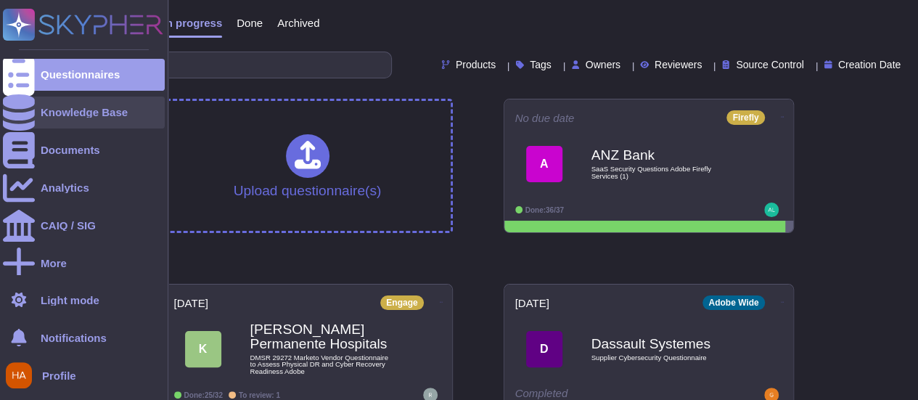
click at [29, 111] on div at bounding box center [19, 113] width 32 height 32
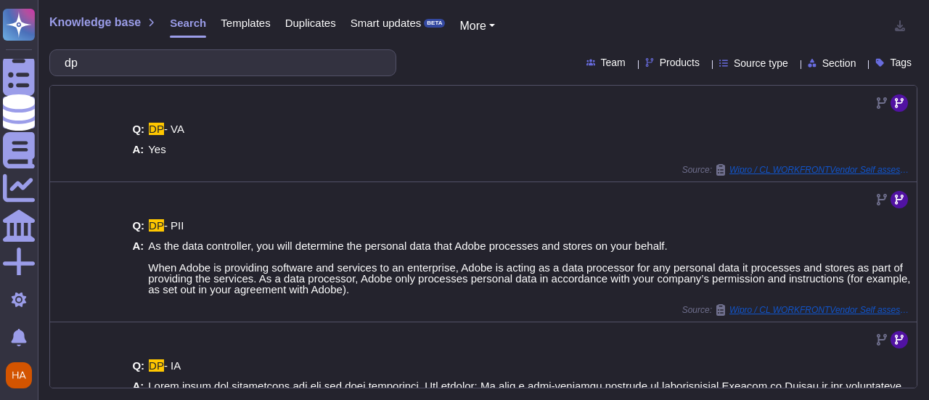
type input "d"
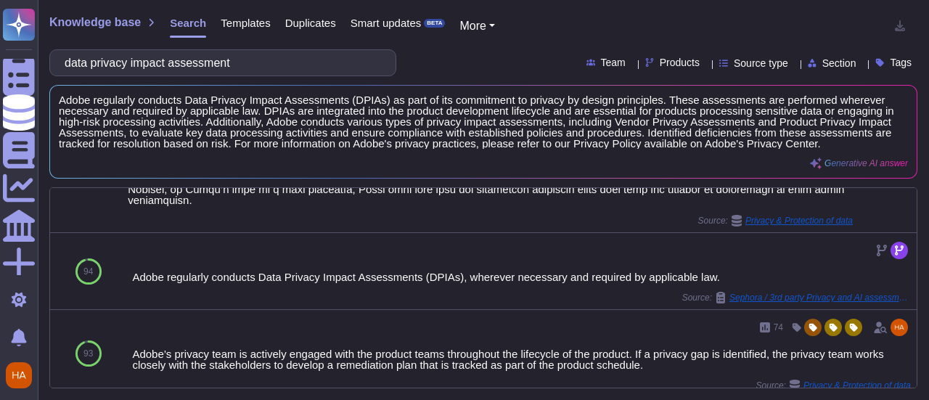
scroll to position [115, 0]
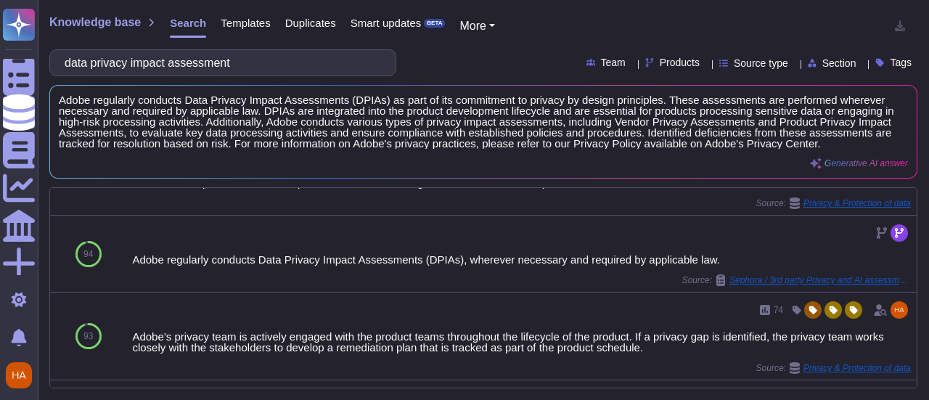
type input "data privacy impact assessment"
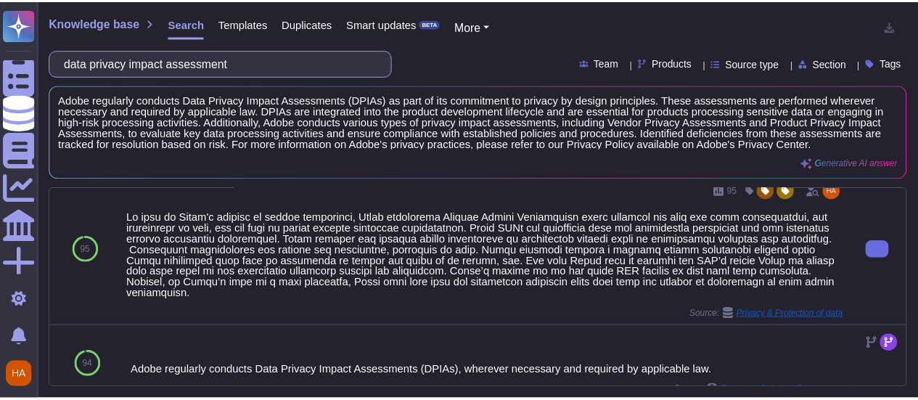
scroll to position [0, 0]
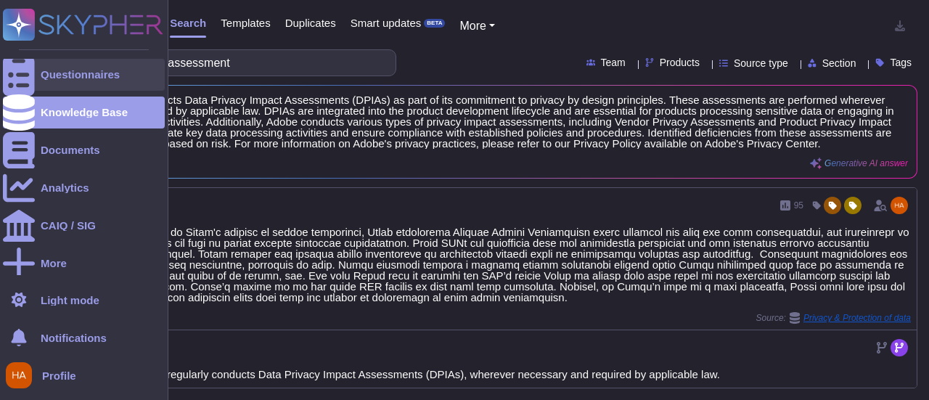
click at [54, 68] on div "Questionnaires" at bounding box center [84, 75] width 162 height 32
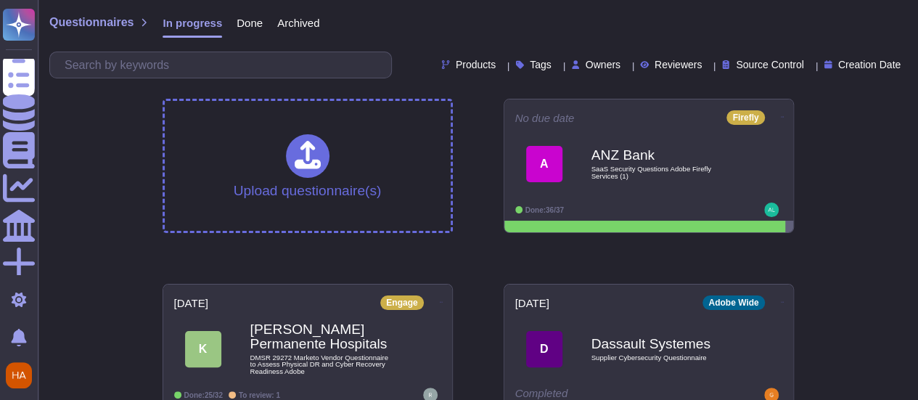
click at [248, 25] on span "Done" at bounding box center [250, 22] width 26 height 11
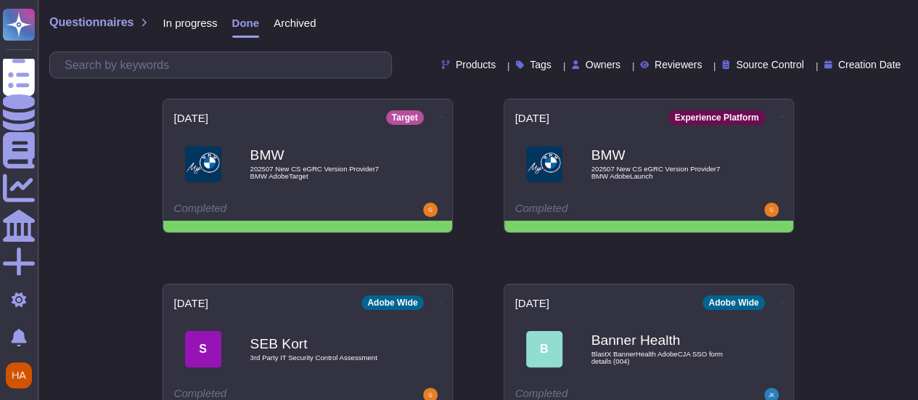
click at [590, 62] on span "Owners" at bounding box center [603, 65] width 35 height 10
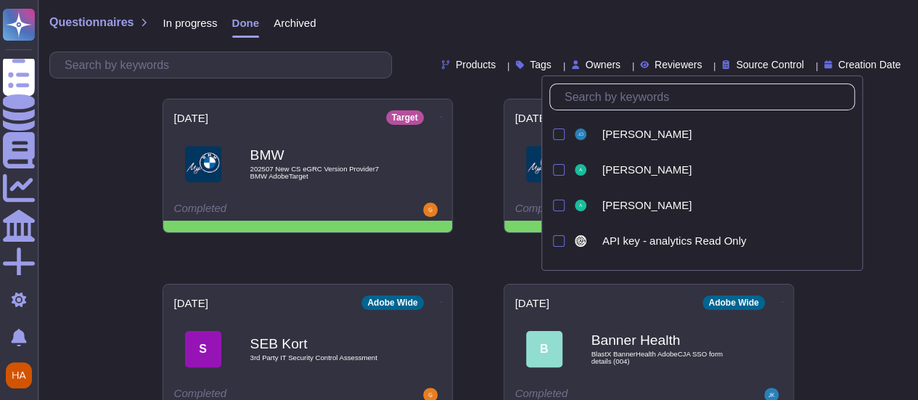
click at [621, 94] on input "text" at bounding box center [706, 96] width 297 height 25
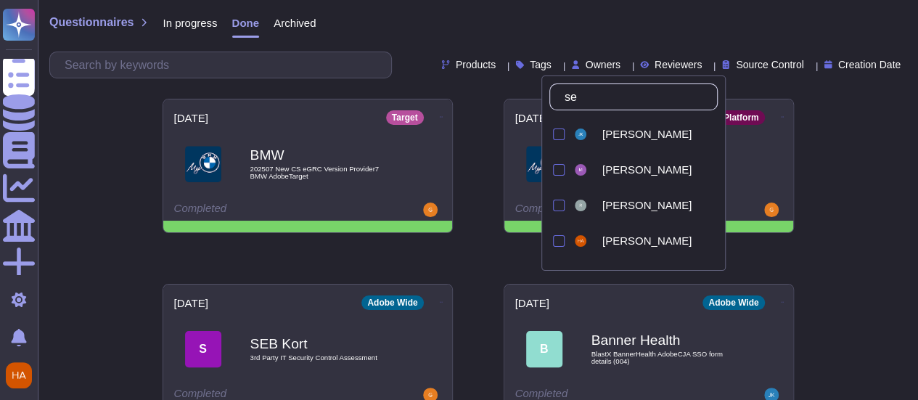
type input "sea"
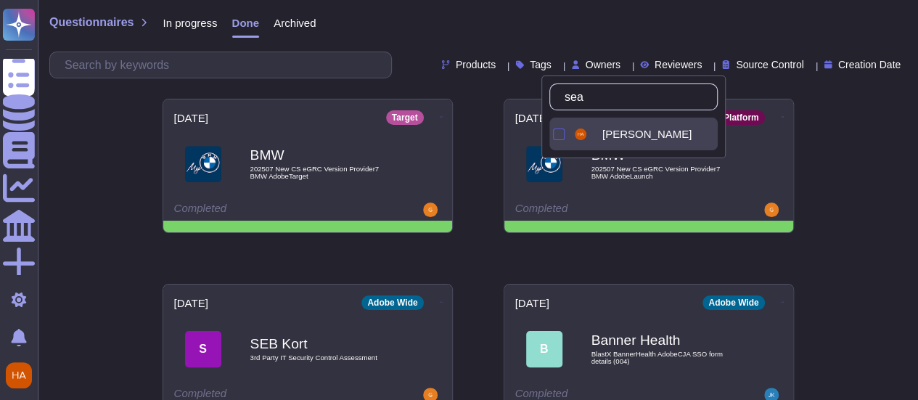
click at [555, 134] on div at bounding box center [559, 135] width 12 height 12
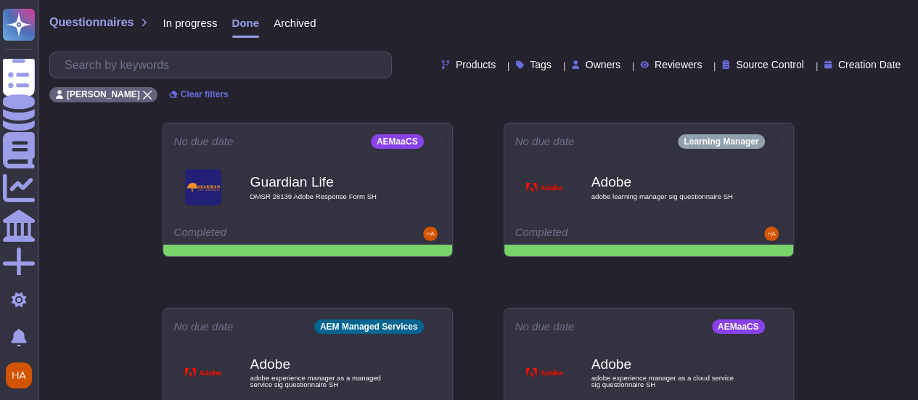
click at [180, 36] on div "In progress" at bounding box center [182, 26] width 69 height 29
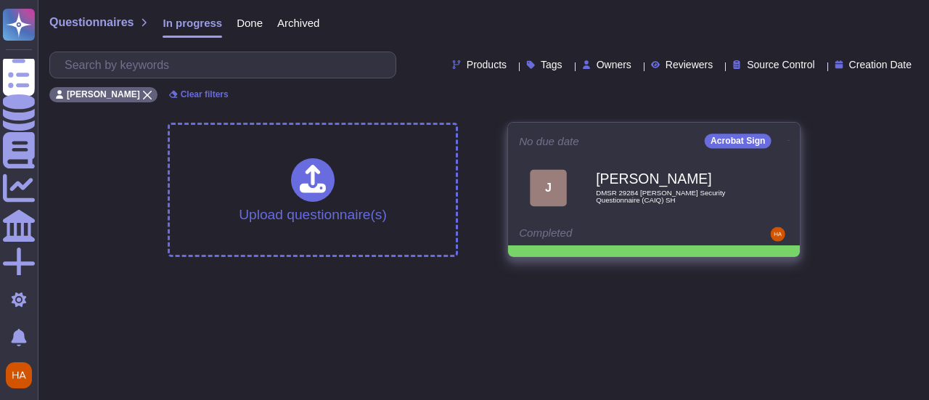
click at [788, 140] on icon at bounding box center [789, 140] width 3 height 1
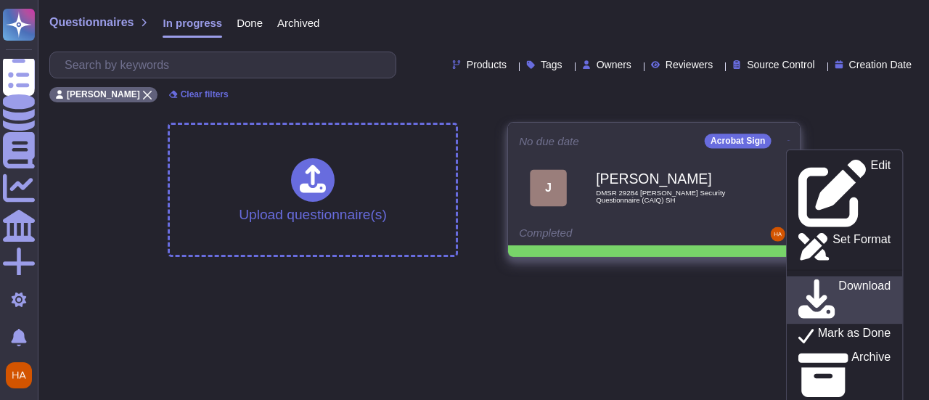
click at [839, 280] on p "Download" at bounding box center [865, 300] width 52 height 41
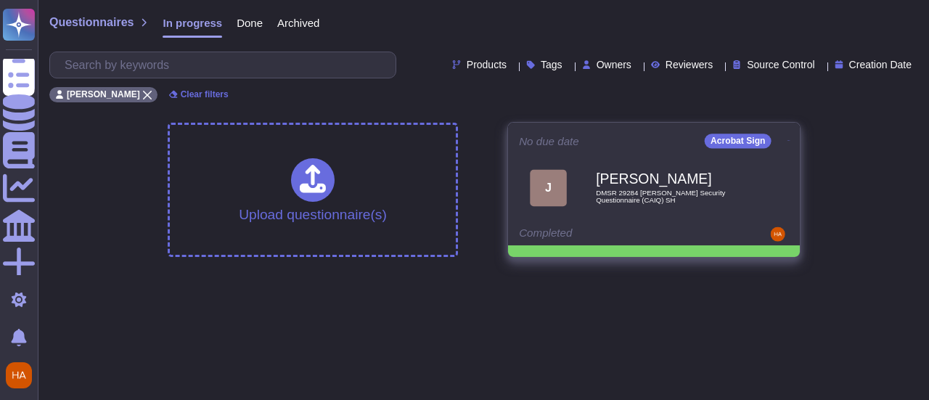
click at [613, 189] on span "DMSR 29284 [PERSON_NAME] Security Questionnaire (CAIQ) SH" at bounding box center [669, 196] width 147 height 14
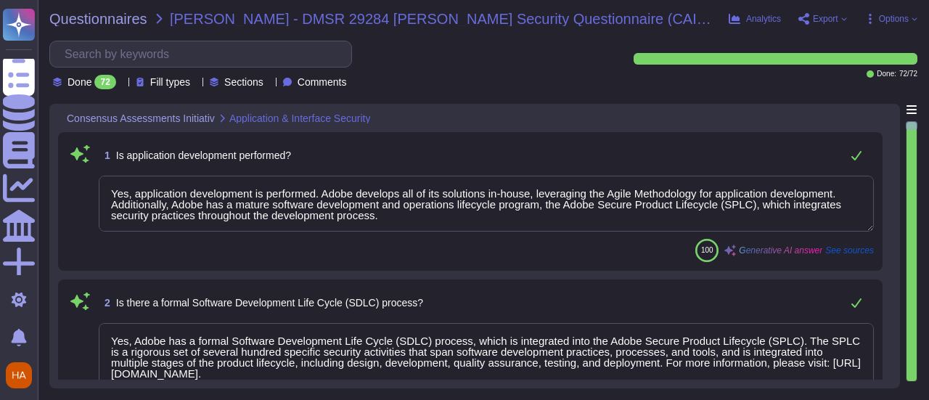
type textarea "Yes, application development is performed. Adobe develops all of its solutions …"
type textarea "Yes, Adobe has a formal Software Development Life Cycle (SDLC) process, which i…"
type textarea "Yes, we use Kodiak as an automated source code analysis tool as part of our Sec…"
type textarea "Yes, we review our applications for security vulnerabilities prior to deploymen…"
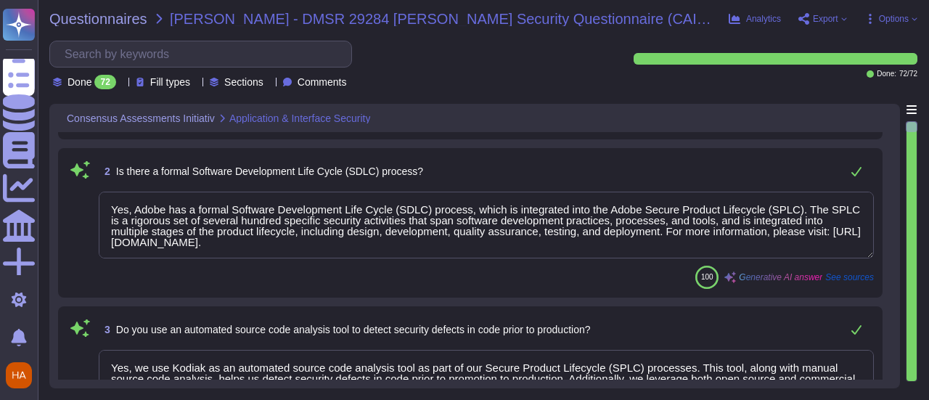
type textarea "Data integrity checks are performed on files once they are located on Adobe ser…"
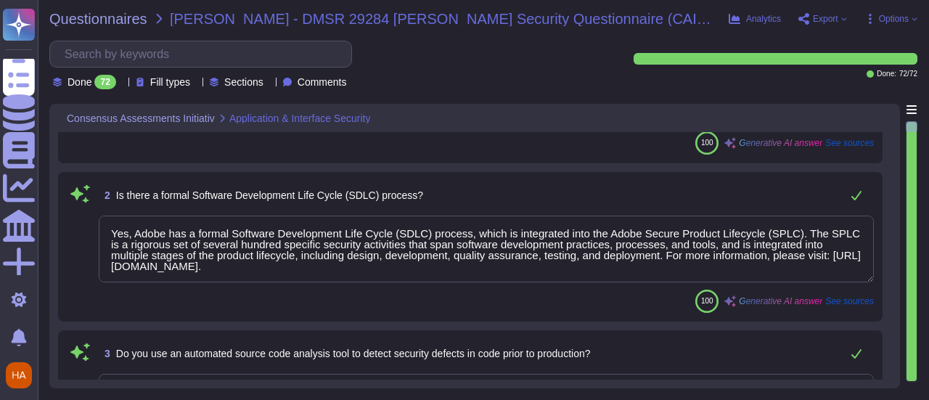
scroll to position [0, 0]
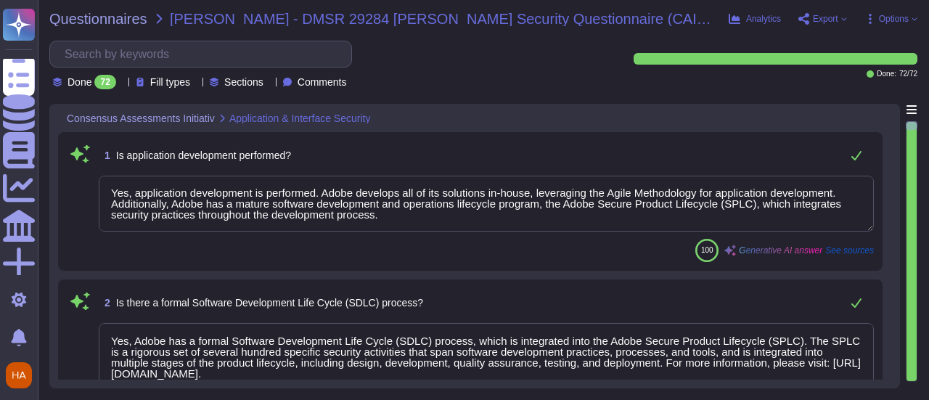
click at [836, 20] on span "Export" at bounding box center [825, 19] width 25 height 9
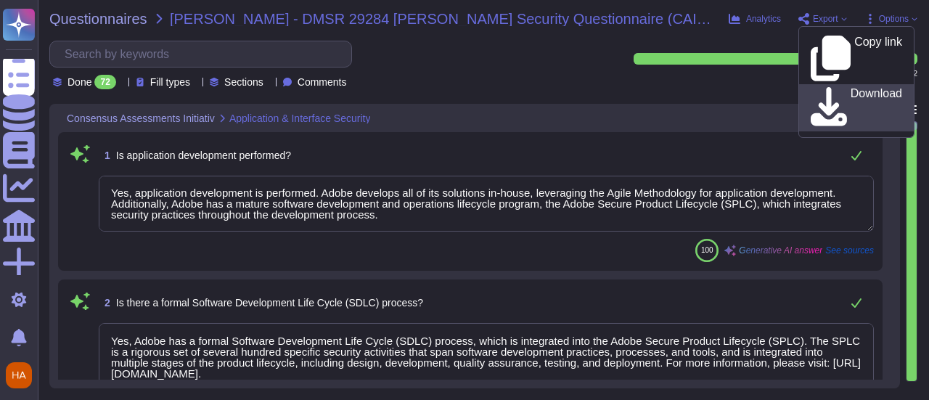
click at [851, 88] on p "Download" at bounding box center [877, 108] width 52 height 41
